Goal: Task Accomplishment & Management: Manage account settings

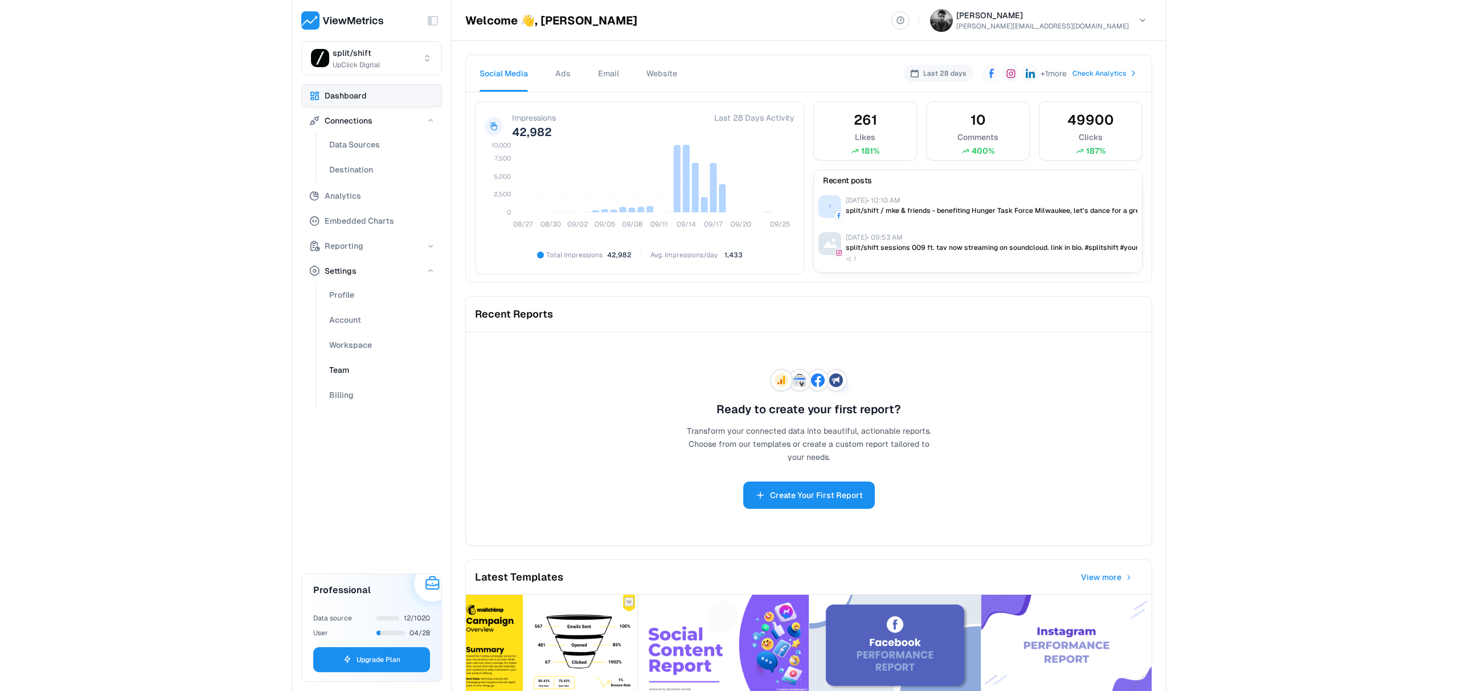
click at [379, 369] on button "Team" at bounding box center [382, 370] width 121 height 23
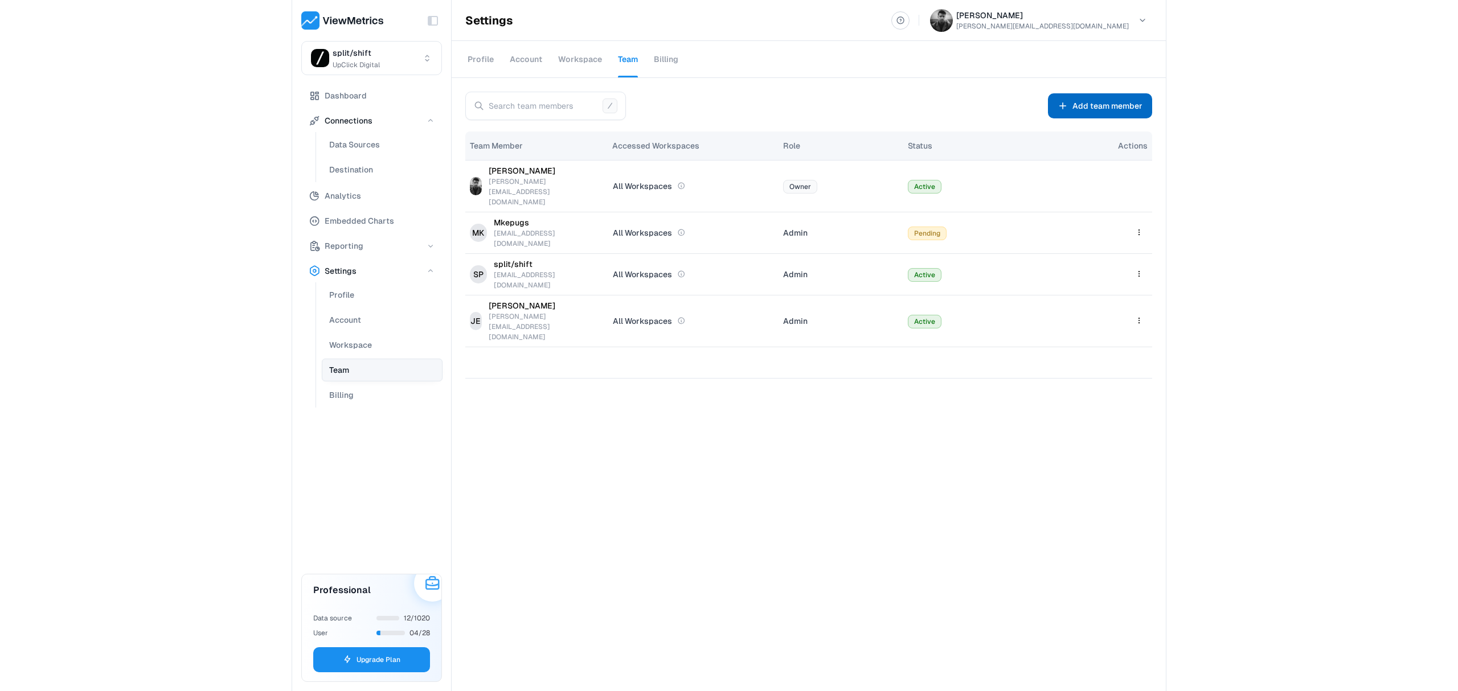
click at [1115, 101] on span "Add team member" at bounding box center [1107, 106] width 70 height 14
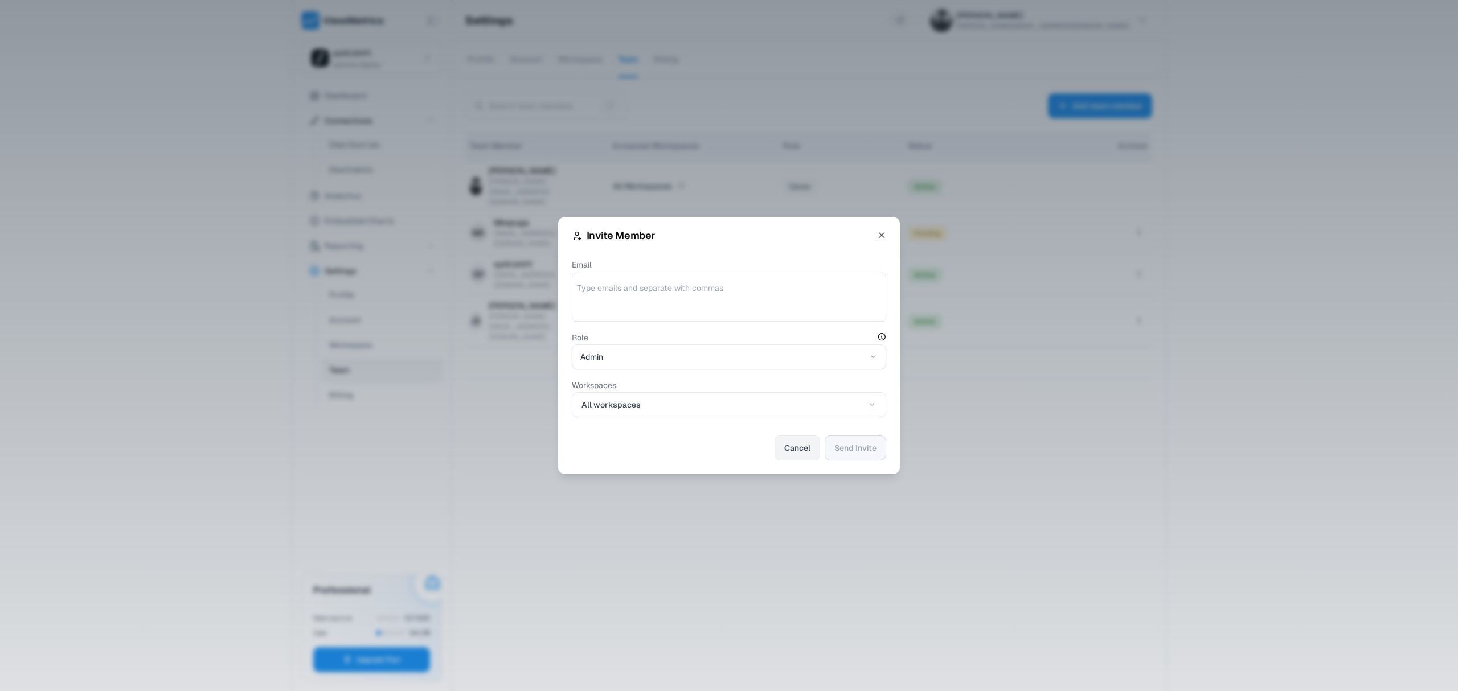
click at [815, 457] on button "Cancel" at bounding box center [798, 448] width 46 height 25
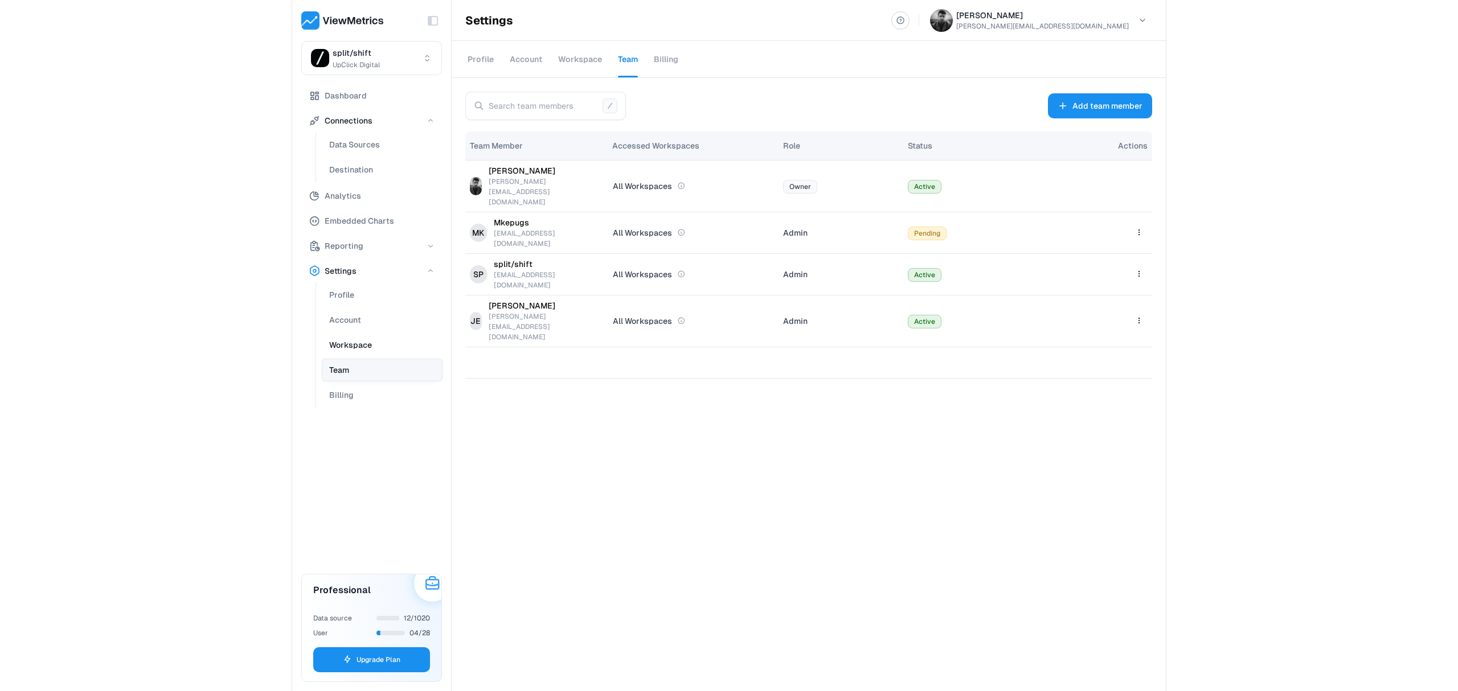
click at [370, 351] on button "Workspace" at bounding box center [382, 345] width 121 height 23
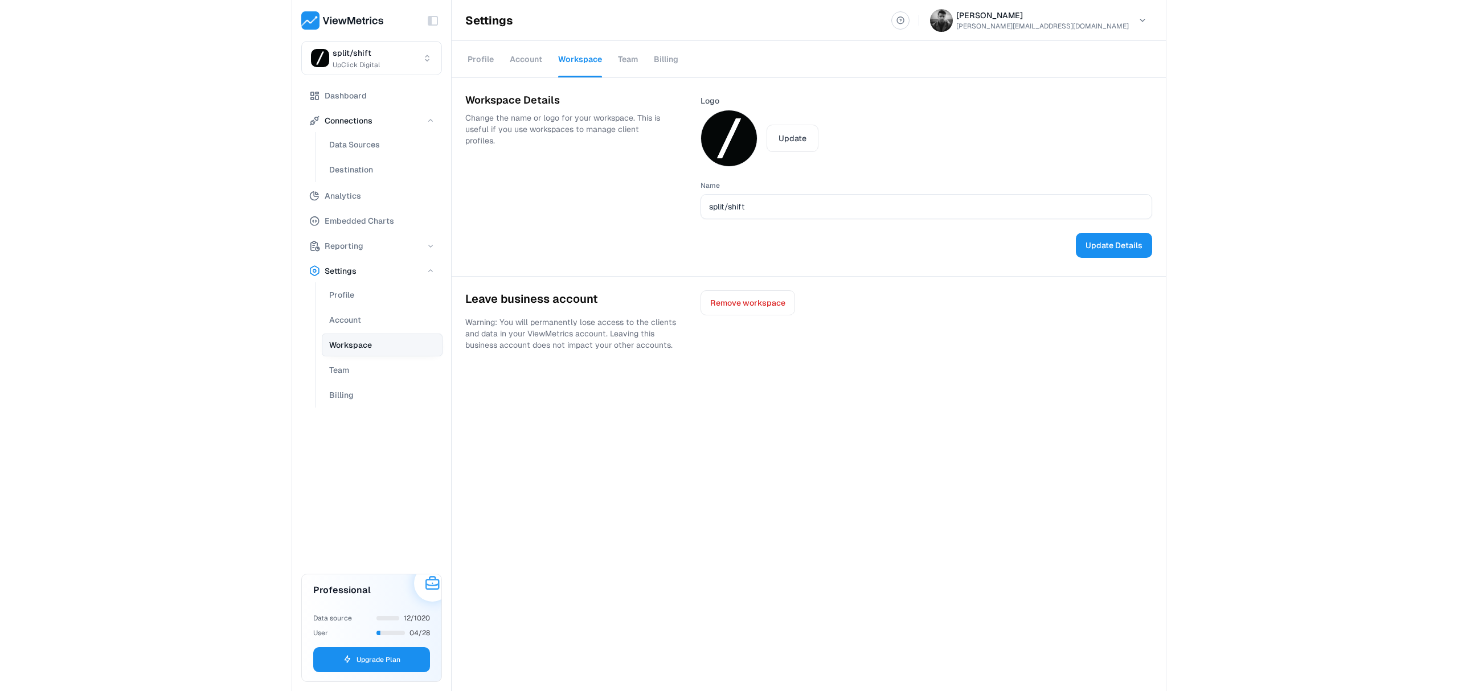
click at [375, 72] on html "Toggle Sidebar split/shift UpClick Digital Dashboard Connections Data Sources D…" at bounding box center [729, 345] width 1458 height 691
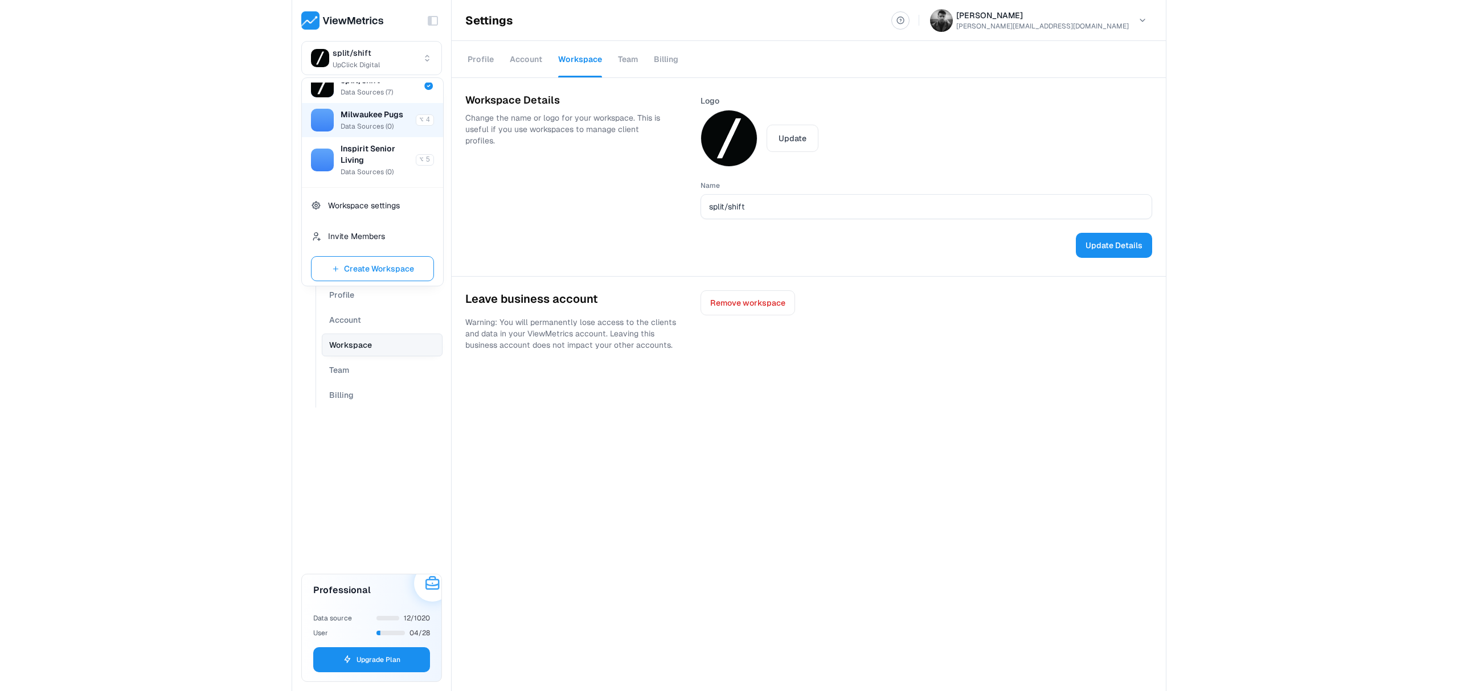
scroll to position [137, 0]
click at [382, 197] on div "Workspace settings" at bounding box center [372, 205] width 141 height 31
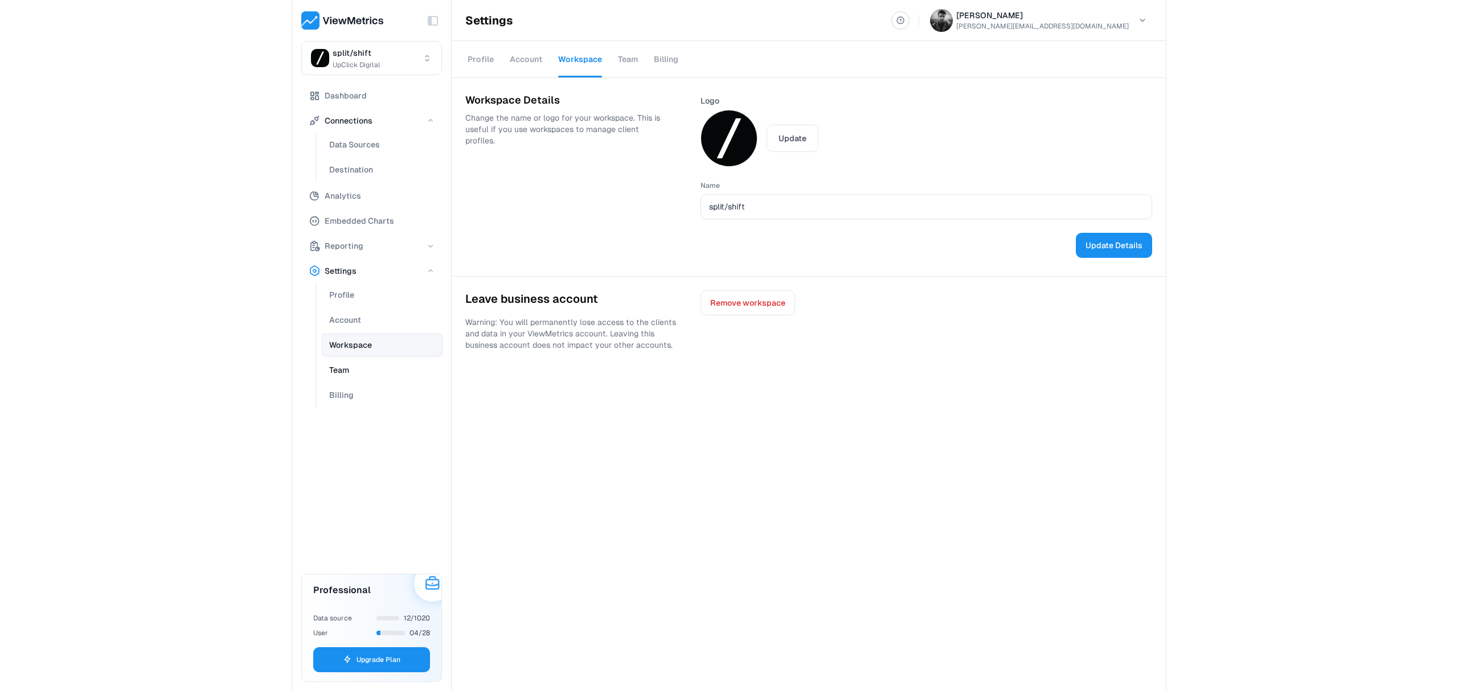
click at [357, 372] on button "Team" at bounding box center [382, 370] width 121 height 23
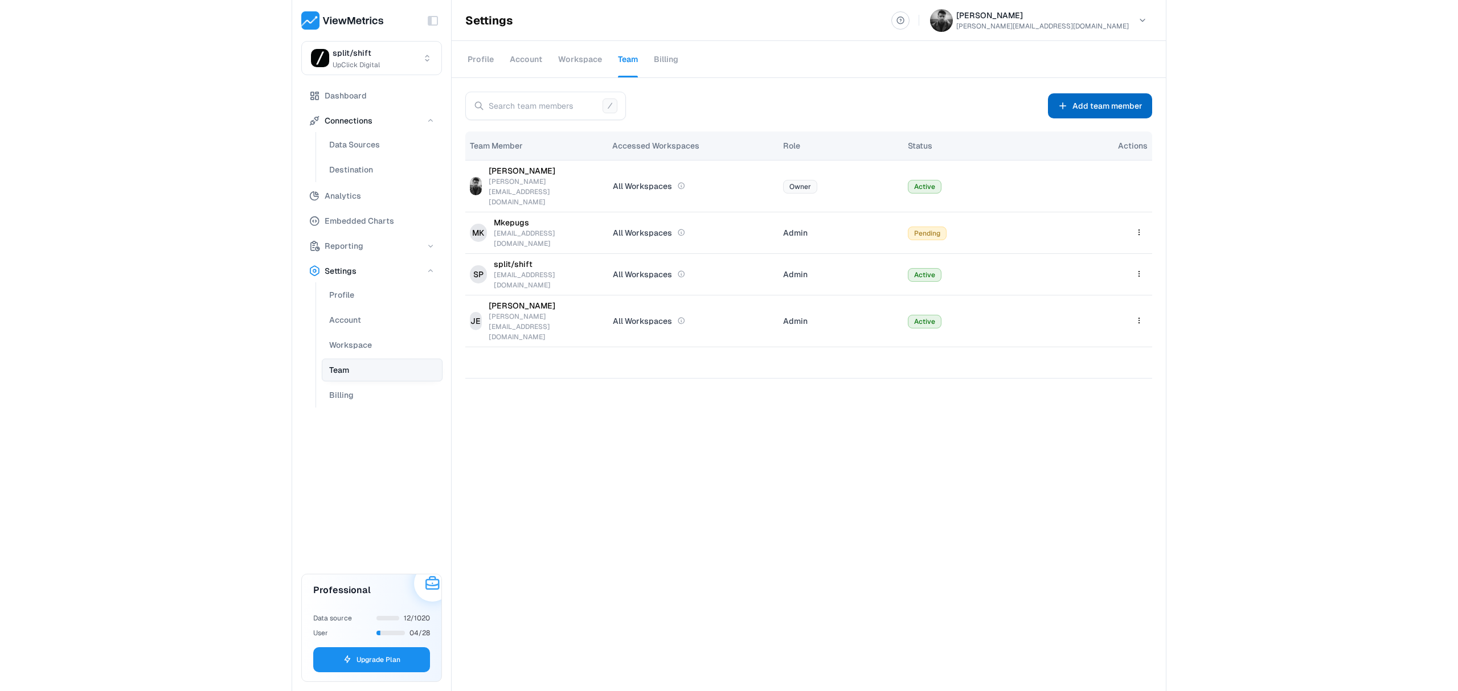
click at [1108, 103] on span "Add team member" at bounding box center [1107, 106] width 70 height 14
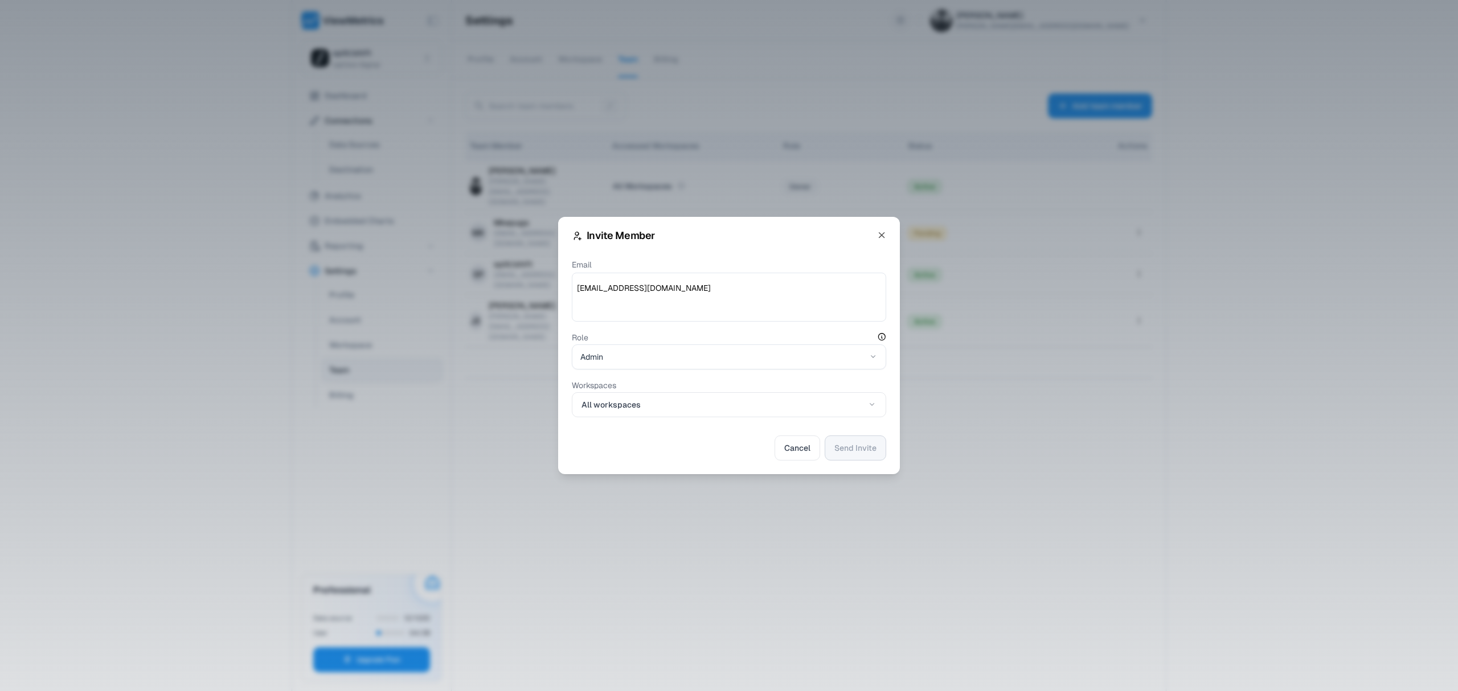
type textarea "[EMAIL_ADDRESS][DOMAIN_NAME]"
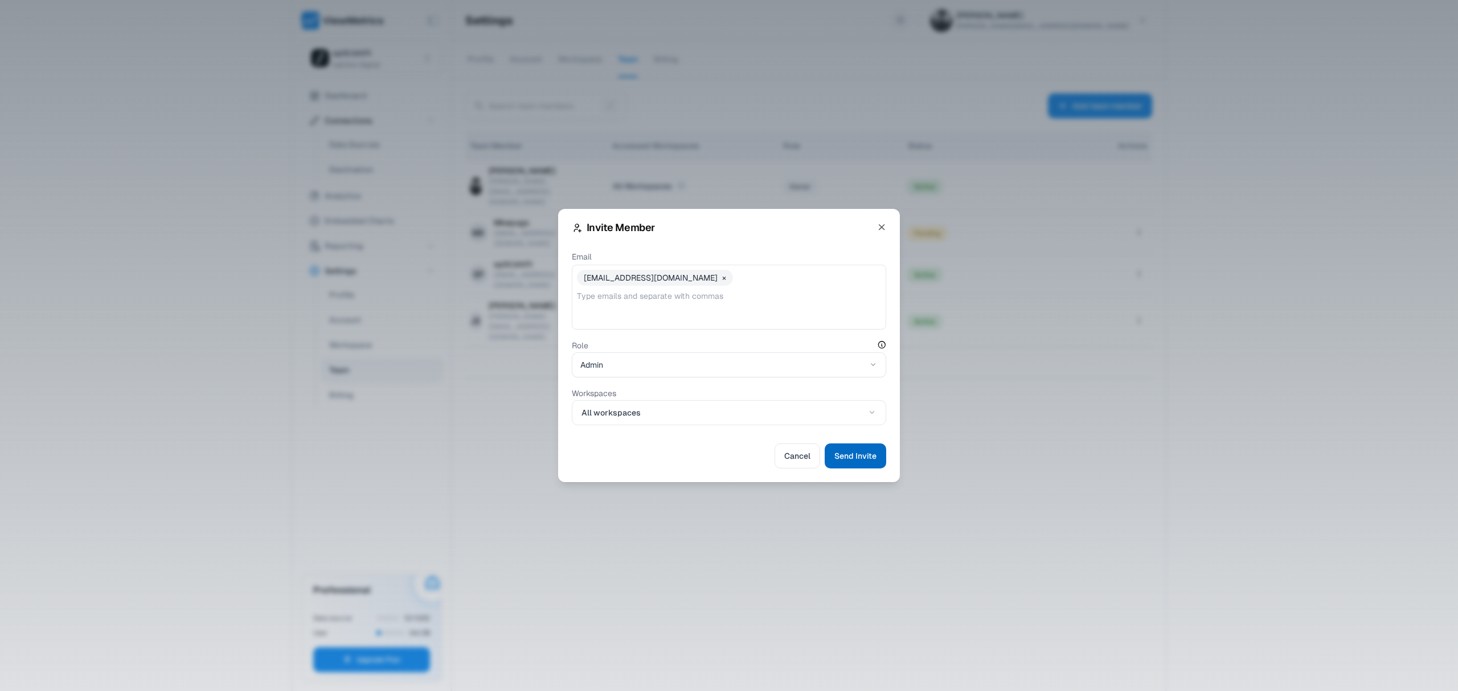
click at [857, 461] on span "Send Invite" at bounding box center [855, 456] width 42 height 14
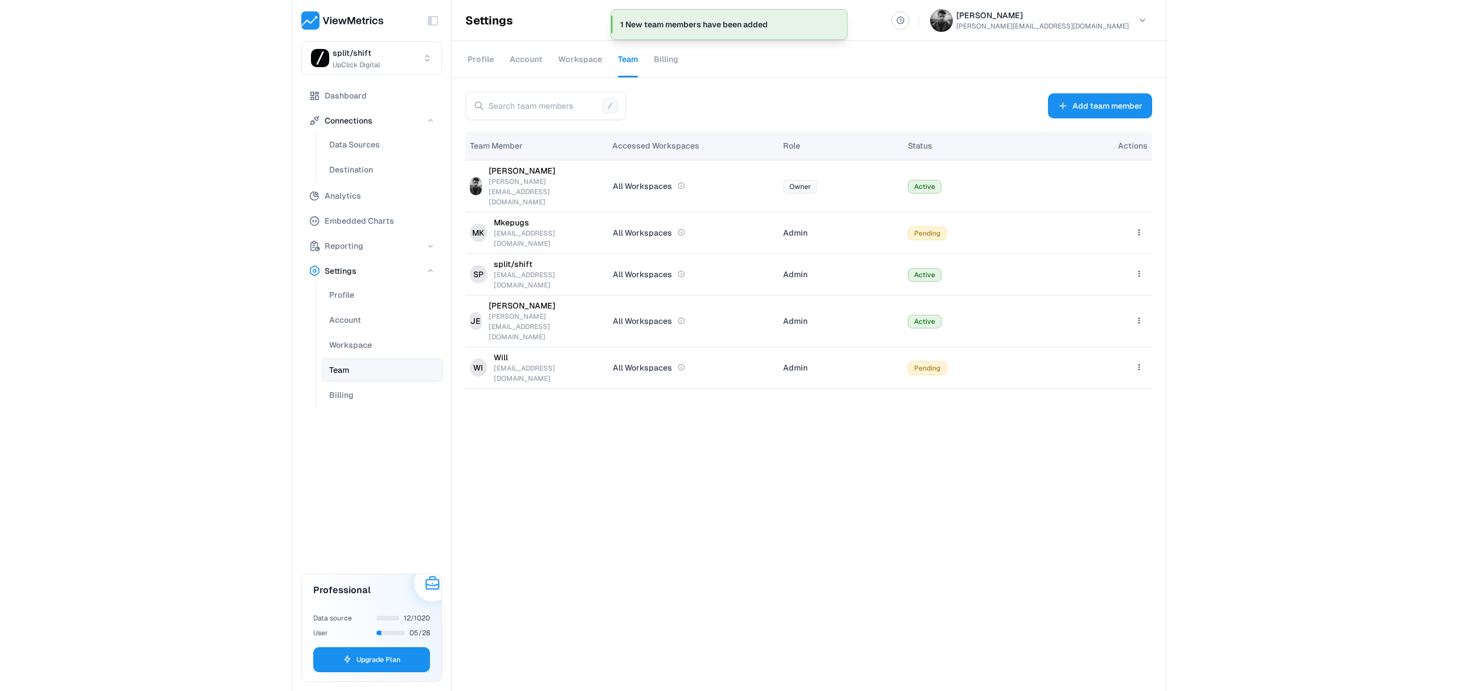
click at [782, 409] on div "Add team member Team Member Accessed Workspaces Role Status Actions [PERSON_NAM…" at bounding box center [809, 384] width 714 height 613
